Goal: Task Accomplishment & Management: Manage account settings

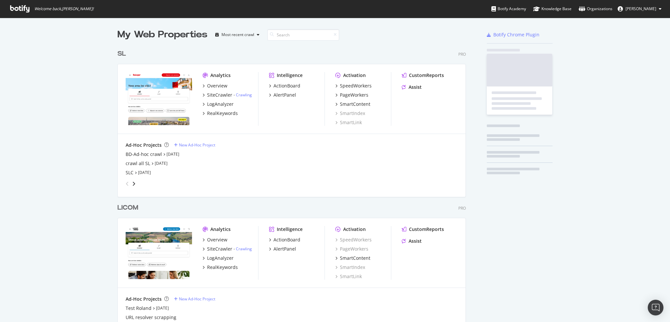
scroll to position [1849, 349]
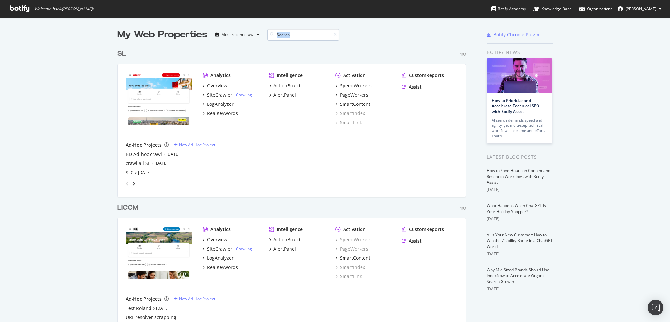
drag, startPoint x: 261, startPoint y: 33, endPoint x: 276, endPoint y: 36, distance: 15.7
click at [274, 36] on div "My Web Properties Most recent crawl" at bounding box center [273, 34] width 310 height 13
click at [291, 37] on input at bounding box center [303, 34] width 72 height 11
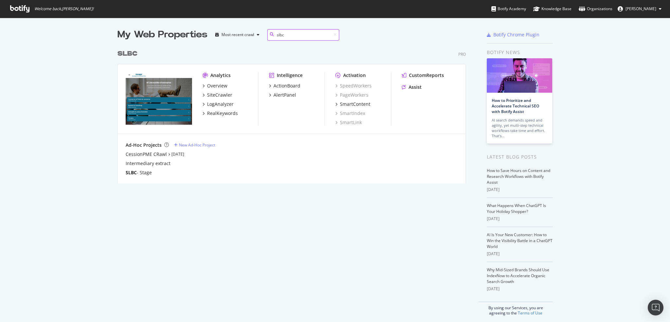
scroll to position [137, 349]
type input "slbc"
click at [279, 94] on div "AlertPanel" at bounding box center [285, 95] width 23 height 7
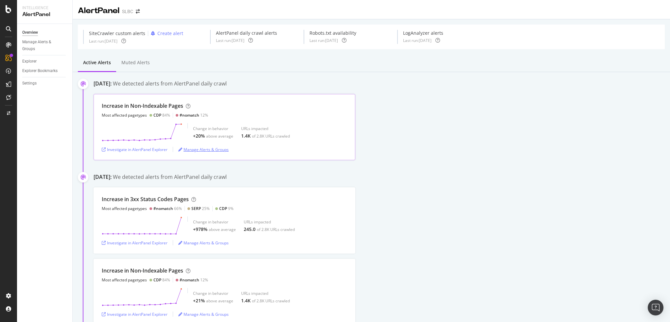
click at [203, 150] on div "Manage Alerts & Groups" at bounding box center [203, 150] width 50 height 6
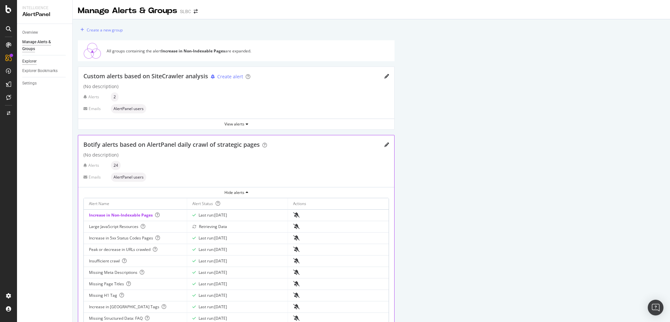
click at [34, 61] on div "Explorer" at bounding box center [29, 61] width 14 height 7
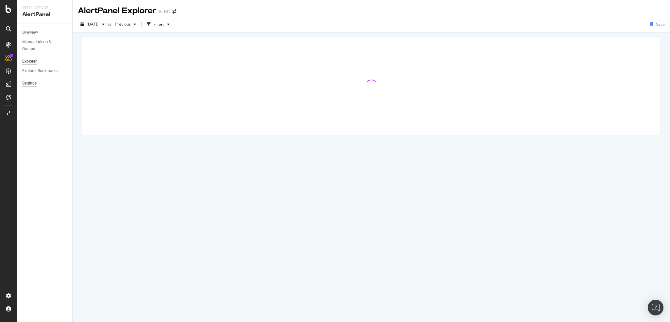
click at [29, 82] on div "Settings" at bounding box center [29, 83] width 14 height 7
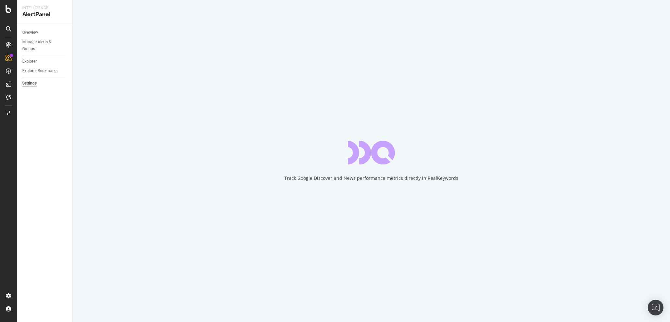
select select "01"
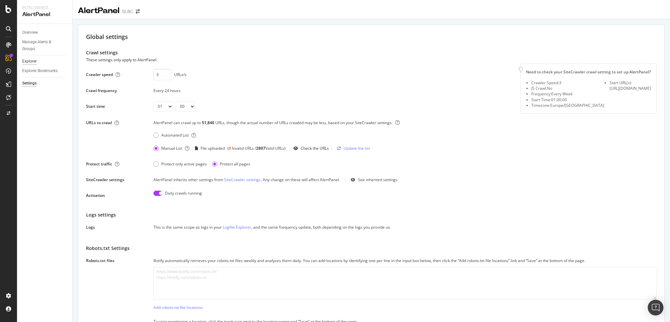
click at [33, 62] on div "Explorer" at bounding box center [29, 61] width 14 height 7
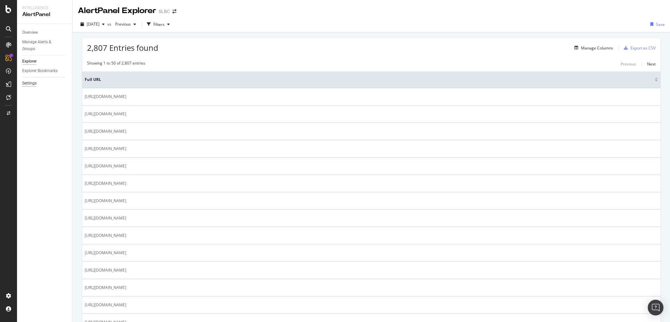
click at [32, 80] on div "Settings" at bounding box center [29, 83] width 14 height 7
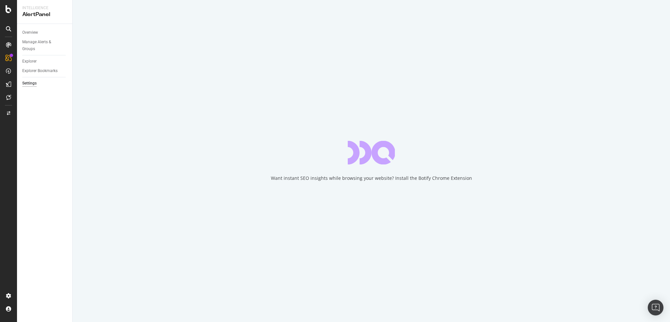
select select "01"
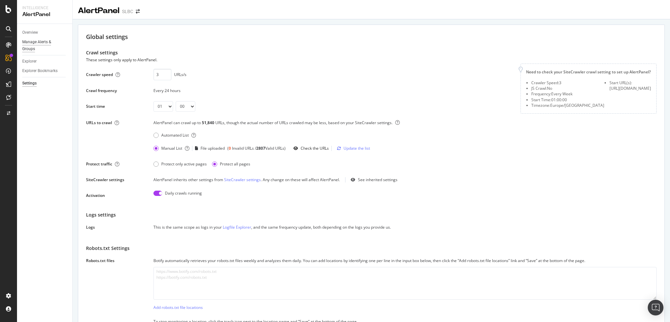
click at [33, 44] on div "Manage Alerts & Groups" at bounding box center [41, 46] width 39 height 14
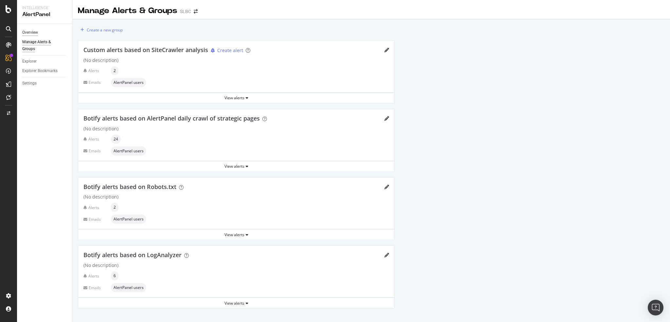
click at [32, 31] on div "Overview" at bounding box center [30, 32] width 16 height 7
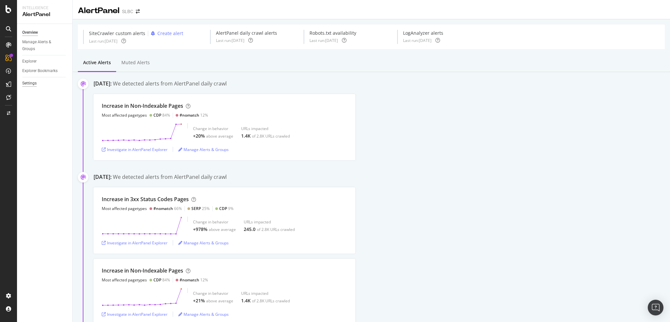
drag, startPoint x: 25, startPoint y: 77, endPoint x: 25, endPoint y: 81, distance: 4.0
click at [25, 78] on div "Overview Manage Alerts & Groups Explorer Explorer Bookmarks Settings" at bounding box center [44, 173] width 55 height 298
click at [25, 81] on div "Settings" at bounding box center [29, 83] width 14 height 7
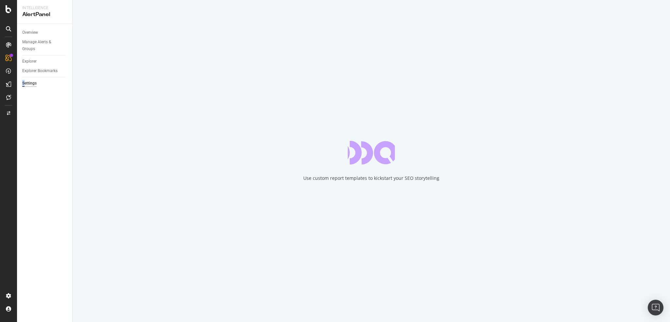
select select "01"
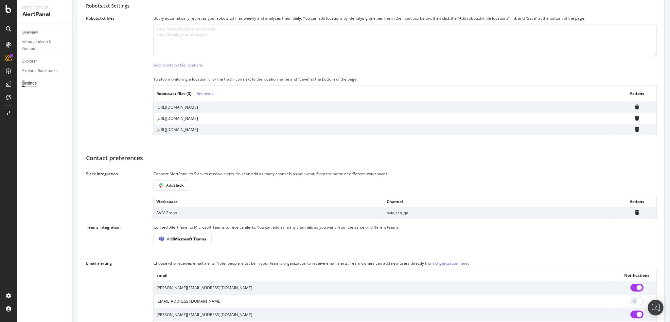
scroll to position [295, 0]
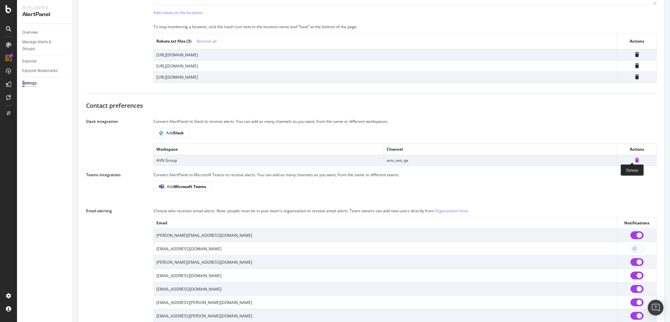
click at [635, 159] on icon at bounding box center [637, 160] width 4 height 5
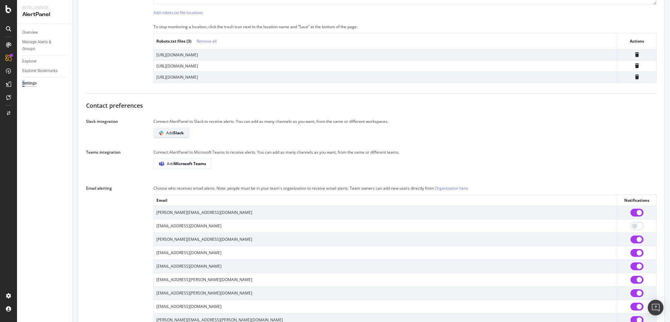
click at [181, 133] on b "Slack" at bounding box center [178, 133] width 10 height 6
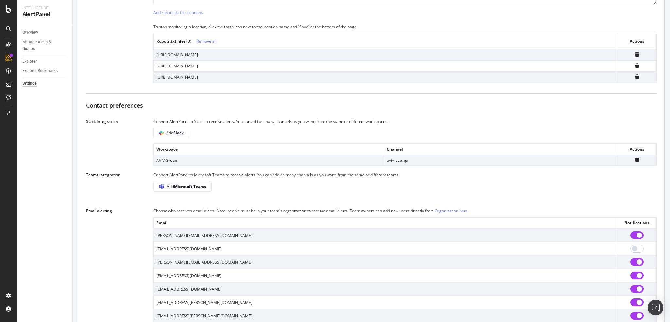
click at [424, 118] on div "Connect AlertPanel to Slack to receive alerts. You can add as many channels as …" at bounding box center [405, 121] width 503 height 7
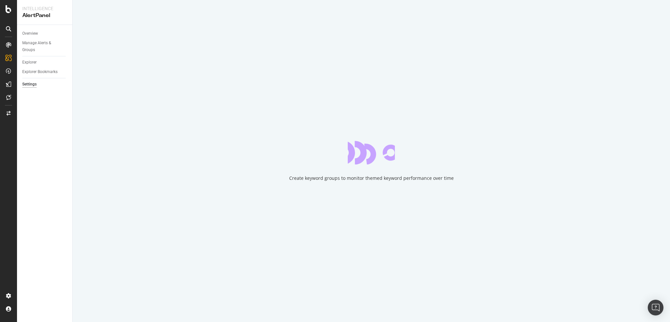
select select "01"
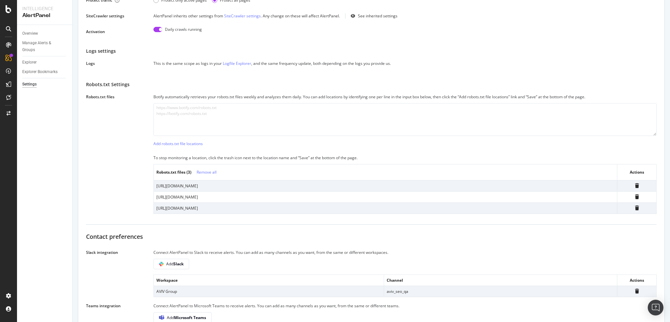
scroll to position [327, 0]
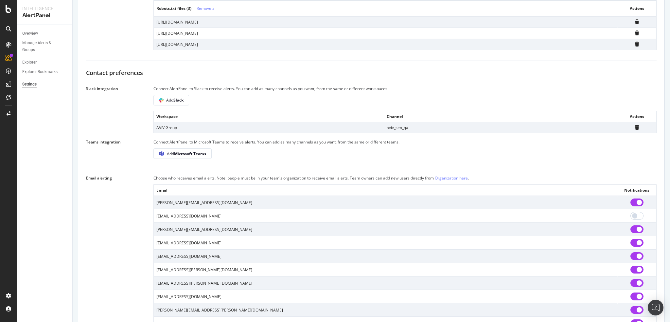
click at [393, 125] on td "aviv_seo_qa" at bounding box center [500, 127] width 233 height 11
click at [276, 127] on td "AVIV Group" at bounding box center [269, 127] width 230 height 11
drag, startPoint x: 154, startPoint y: 127, endPoint x: 398, endPoint y: 130, distance: 244.2
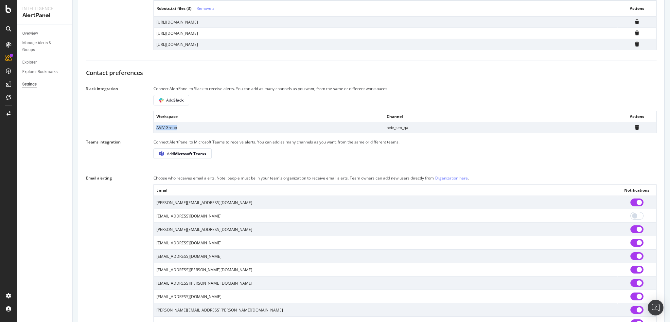
click at [383, 130] on tr "AVIV Group aviv_seo_qa" at bounding box center [405, 127] width 503 height 11
click at [401, 130] on td "aviv_seo_qa" at bounding box center [500, 127] width 233 height 11
click at [398, 128] on td "aviv_seo_qa" at bounding box center [500, 127] width 233 height 11
click at [382, 128] on td "AVIV Group" at bounding box center [269, 127] width 230 height 11
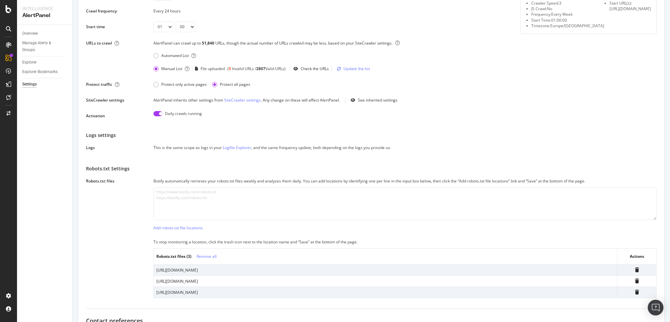
scroll to position [42, 0]
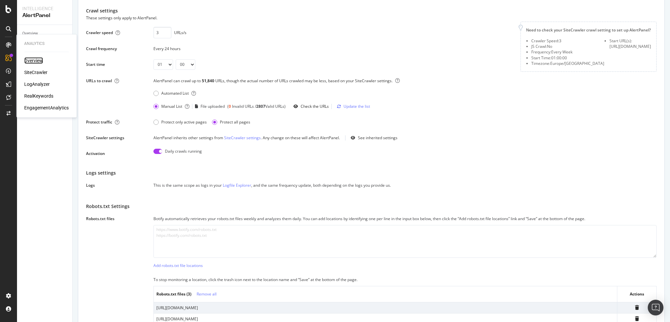
click at [37, 61] on div "Overview" at bounding box center [33, 60] width 19 height 7
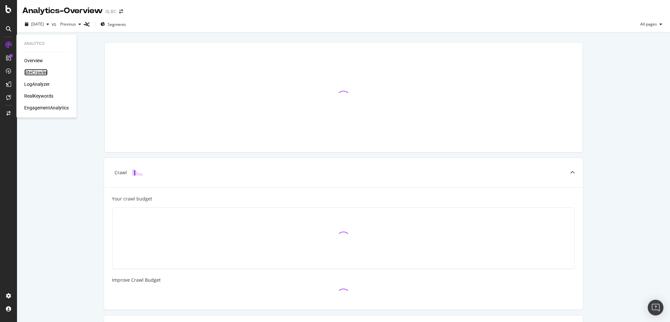
click at [34, 70] on div "SiteCrawler" at bounding box center [35, 72] width 23 height 7
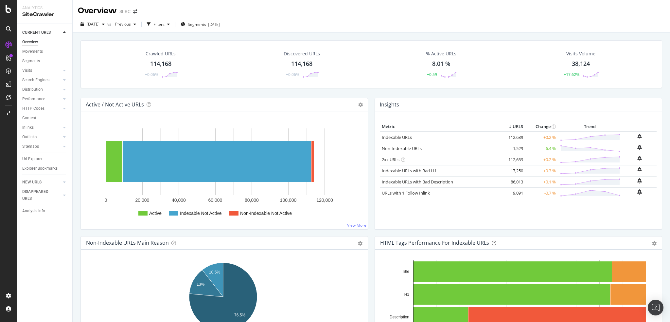
click at [9, 11] on icon at bounding box center [9, 9] width 6 height 8
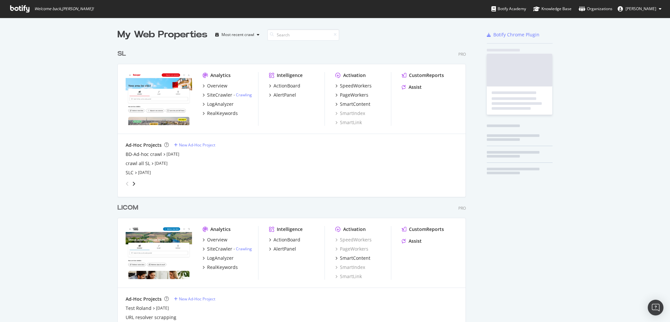
scroll to position [317, 660]
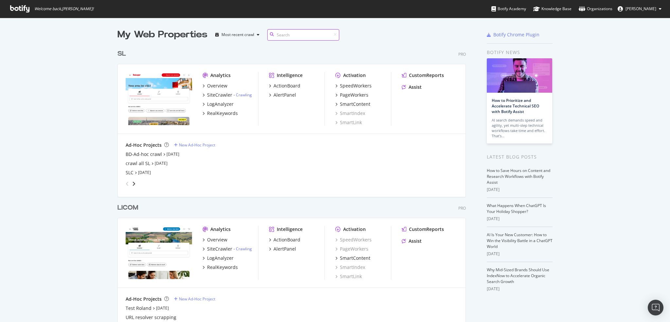
drag, startPoint x: 271, startPoint y: 40, endPoint x: 285, endPoint y: 39, distance: 13.5
click at [272, 40] on div "My Web Properties Most recent crawl" at bounding box center [273, 34] width 310 height 13
click at [285, 39] on input at bounding box center [303, 34] width 72 height 11
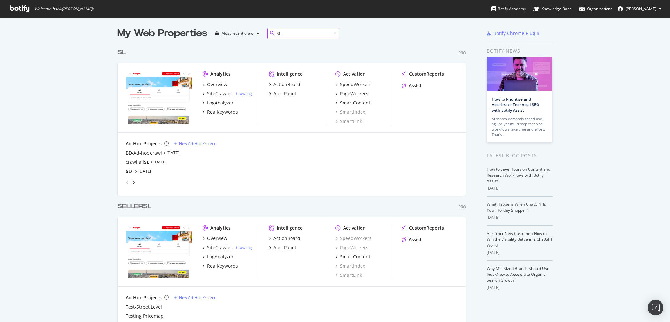
scroll to position [0, 0]
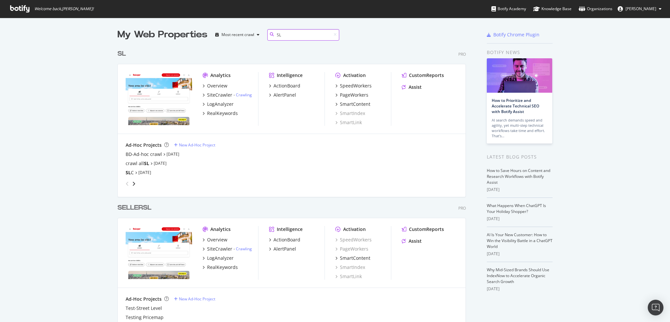
type input "S"
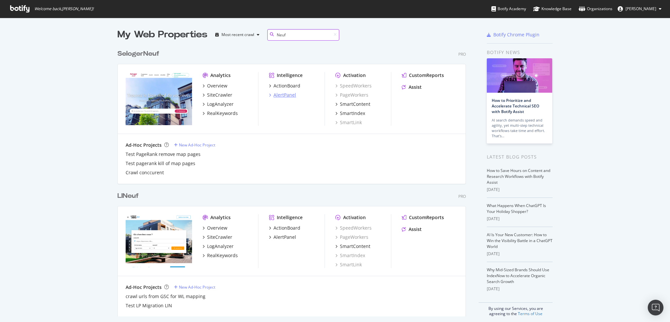
type input "Neuf"
click at [281, 96] on div "AlertPanel" at bounding box center [285, 95] width 23 height 7
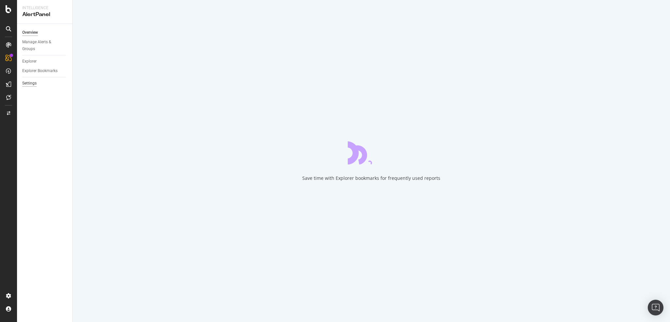
click at [30, 84] on div "Settings" at bounding box center [29, 83] width 14 height 7
select select "02"
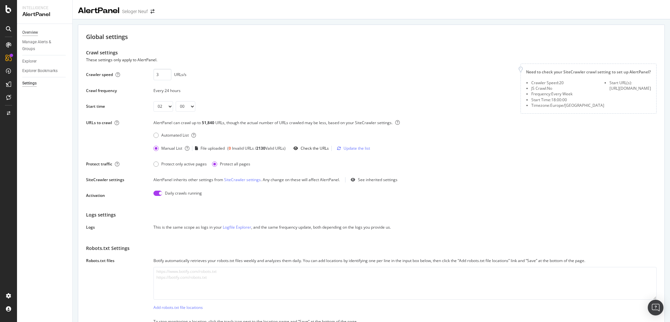
click at [29, 34] on div "Overview" at bounding box center [30, 32] width 16 height 7
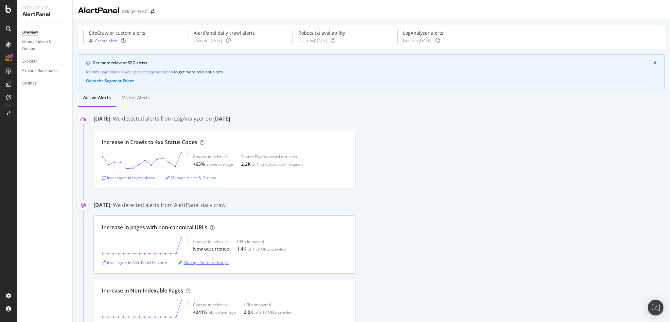
click at [201, 262] on div "Manage Alerts & Groups" at bounding box center [203, 263] width 50 height 6
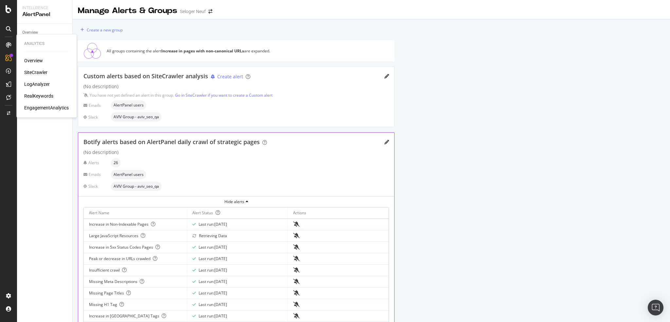
click at [39, 71] on div "SiteCrawler" at bounding box center [35, 72] width 23 height 7
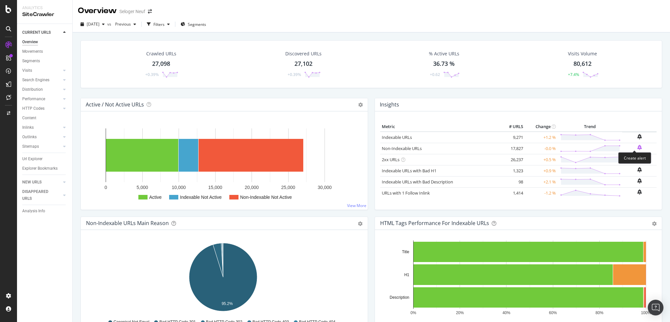
click at [638, 147] on icon "bell-plus" at bounding box center [640, 147] width 5 height 5
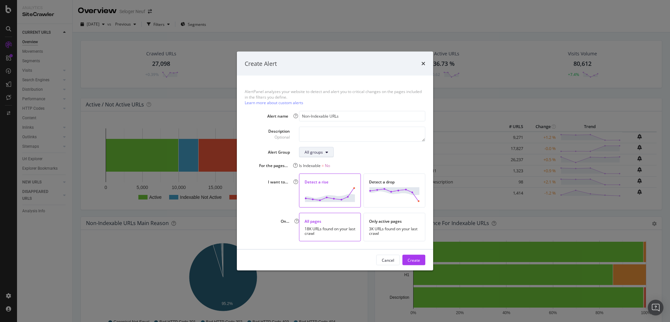
click at [325, 152] on button "All groups" at bounding box center [316, 152] width 35 height 10
click at [358, 153] on div "All groups" at bounding box center [362, 152] width 126 height 10
click at [415, 259] on div "Create" at bounding box center [414, 260] width 12 height 6
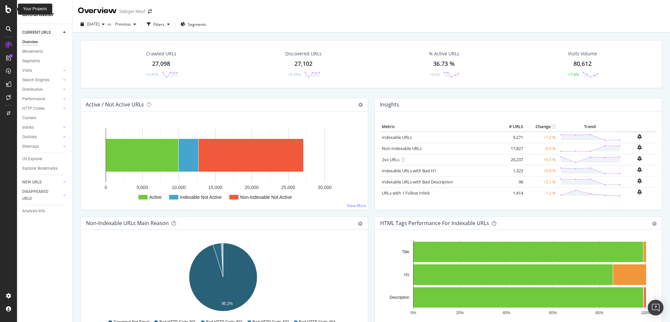
click at [10, 8] on icon at bounding box center [9, 9] width 6 height 8
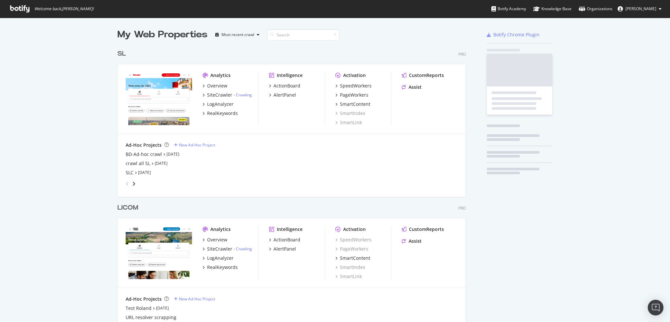
scroll to position [317, 660]
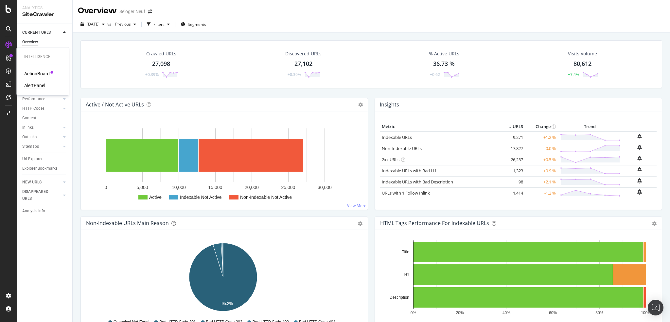
click at [35, 87] on div "AlertPanel" at bounding box center [34, 85] width 21 height 7
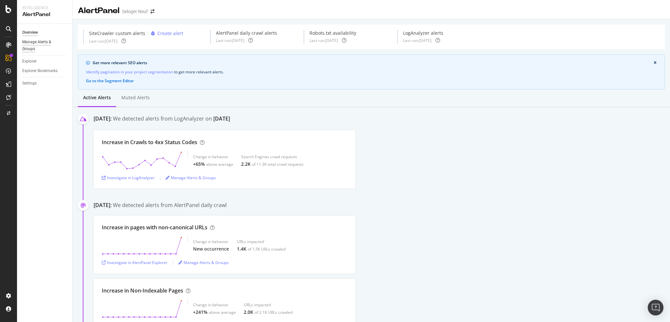
click at [36, 46] on div "Manage Alerts & Groups" at bounding box center [41, 46] width 39 height 14
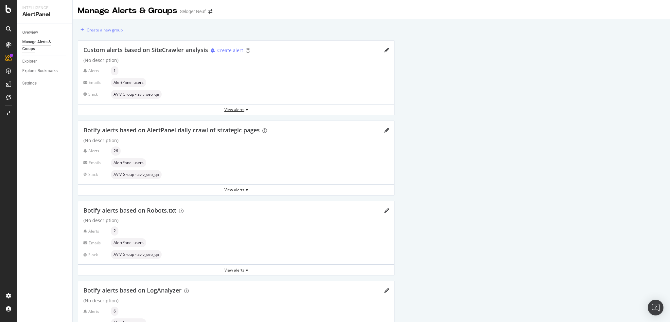
click at [232, 109] on div "View alerts" at bounding box center [236, 110] width 316 height 6
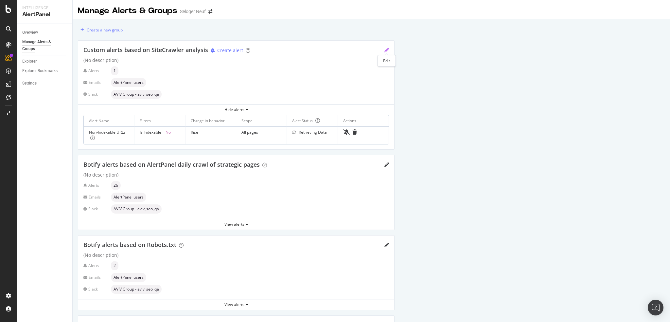
click at [385, 49] on icon "pencil" at bounding box center [387, 50] width 5 height 5
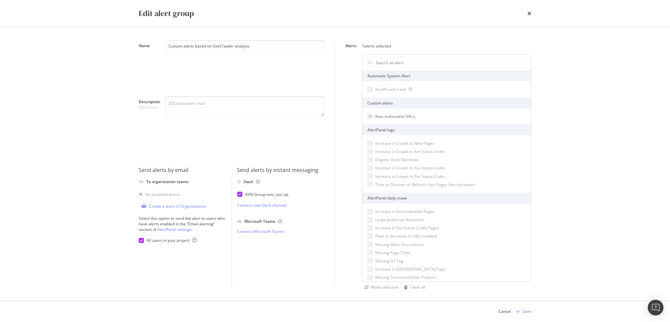
drag, startPoint x: 258, startPoint y: 48, endPoint x: 119, endPoint y: 50, distance: 138.8
click at [119, 50] on div "Edit alert group Name Custom alerts based on SiteCrawler analysis Description (…" at bounding box center [335, 161] width 670 height 322
type input "Rise of Non-Indexable Pages"
click at [528, 308] on div "Save" at bounding box center [527, 311] width 9 height 6
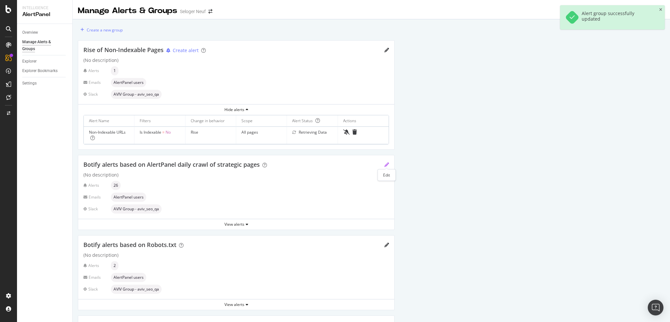
click at [386, 164] on icon "pencil" at bounding box center [387, 164] width 5 height 5
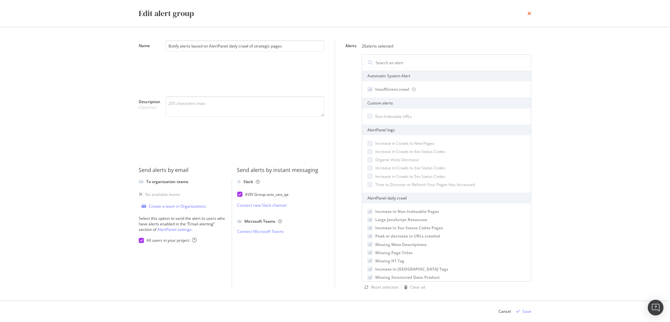
click at [531, 14] on icon "times" at bounding box center [530, 13] width 4 height 5
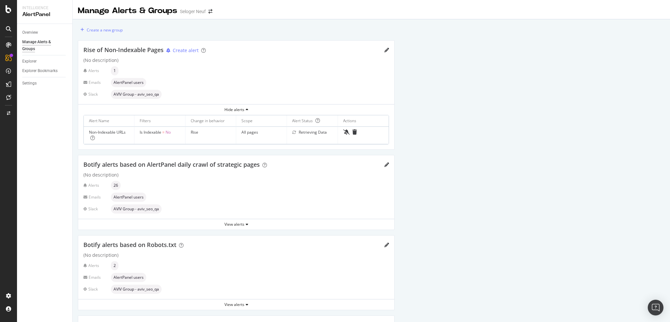
click at [467, 131] on div "Create a new group Rise of Non-Indexable Pages Create alert (No description) Al…" at bounding box center [372, 209] width 598 height 381
click at [31, 81] on div "Settings" at bounding box center [29, 83] width 14 height 7
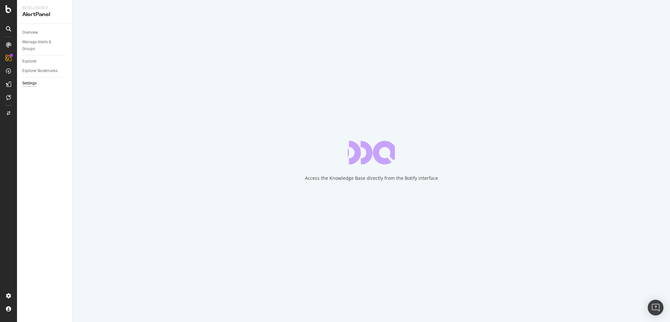
select select "02"
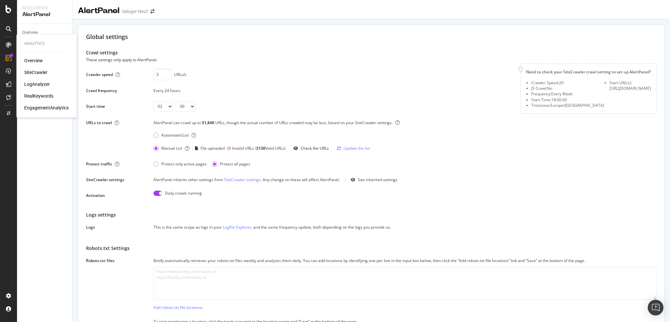
click at [31, 72] on div "SiteCrawler" at bounding box center [35, 72] width 23 height 7
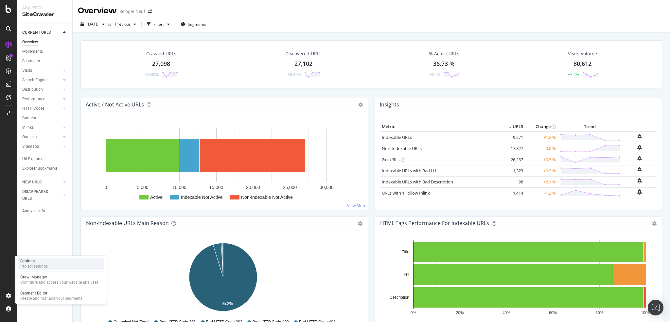
click at [34, 263] on div "Project settings" at bounding box center [33, 265] width 27 height 5
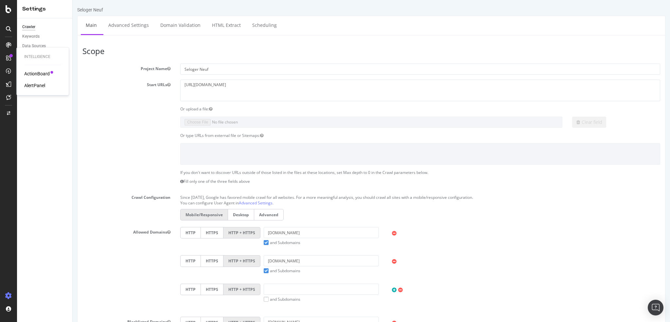
click at [30, 82] on div "AlertPanel" at bounding box center [34, 85] width 21 height 7
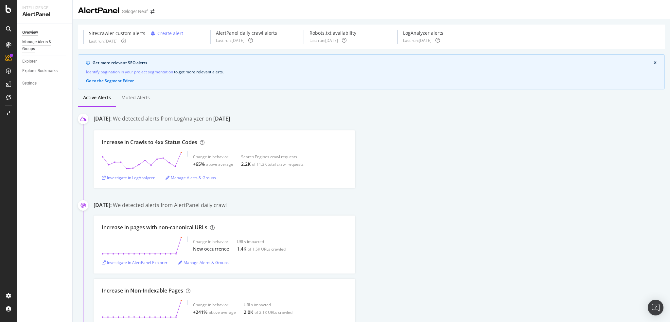
click at [42, 44] on div "Manage Alerts & Groups" at bounding box center [41, 46] width 39 height 14
